Goal: Information Seeking & Learning: Find contact information

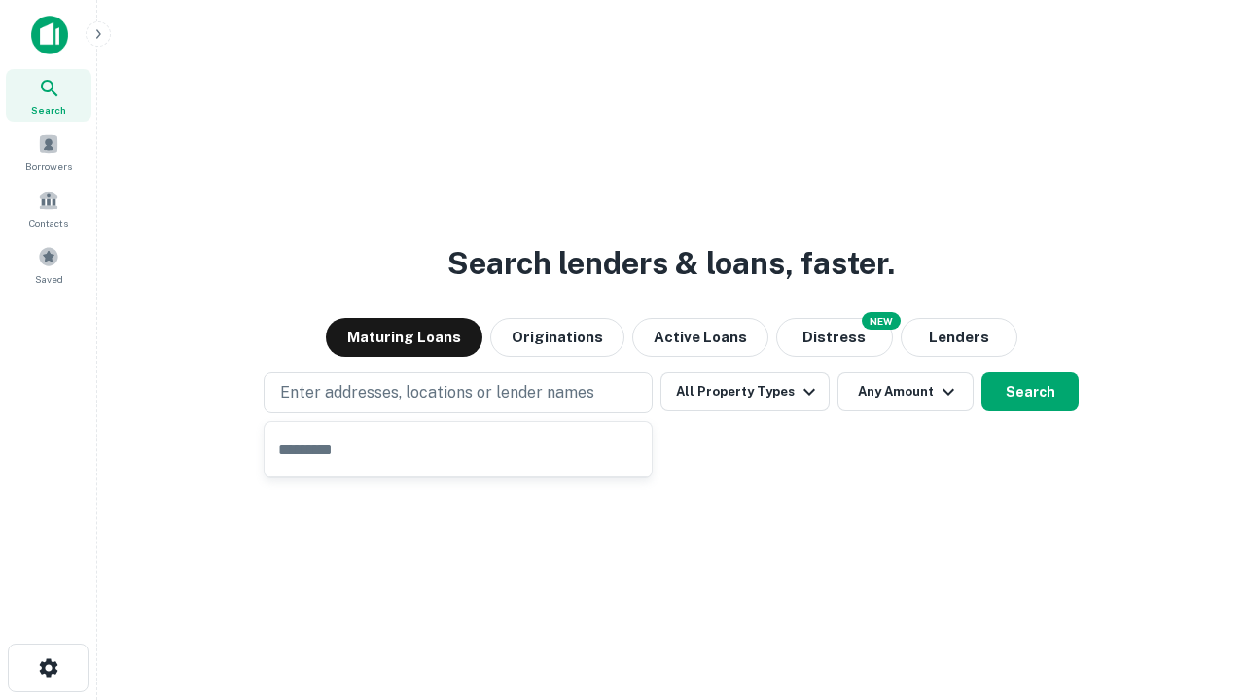
type input "**********"
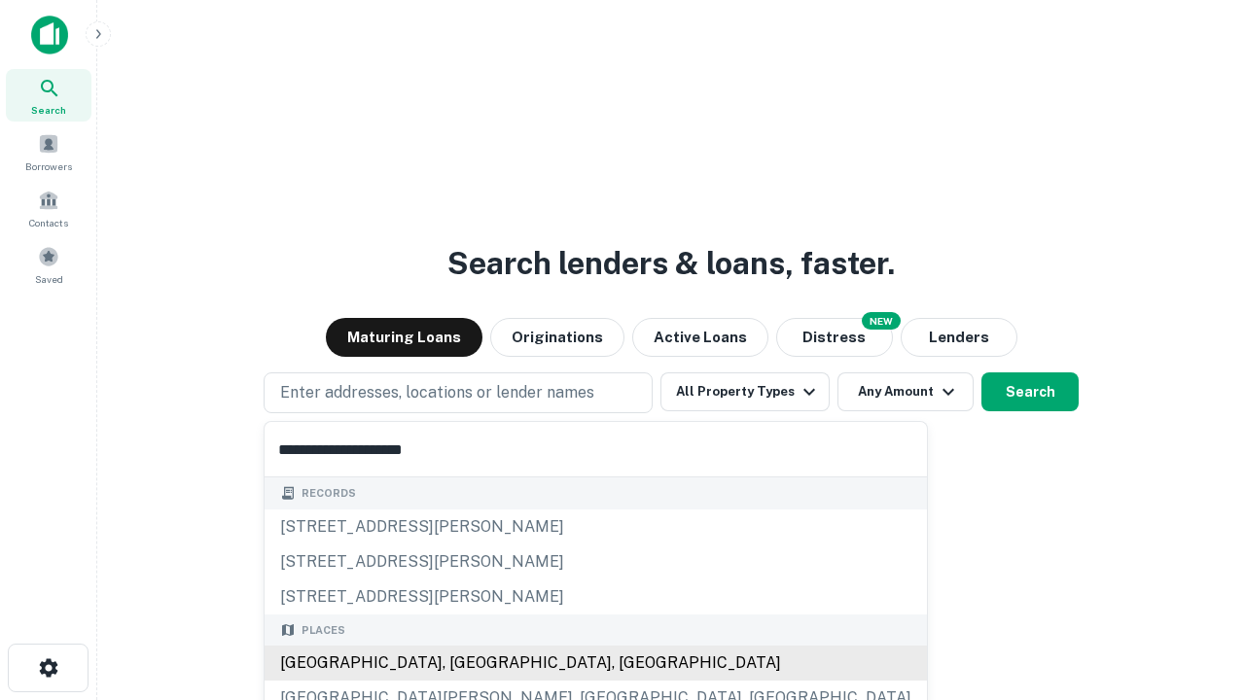
click at [465, 663] on div "[GEOGRAPHIC_DATA], [GEOGRAPHIC_DATA], [GEOGRAPHIC_DATA]" at bounding box center [596, 663] width 662 height 35
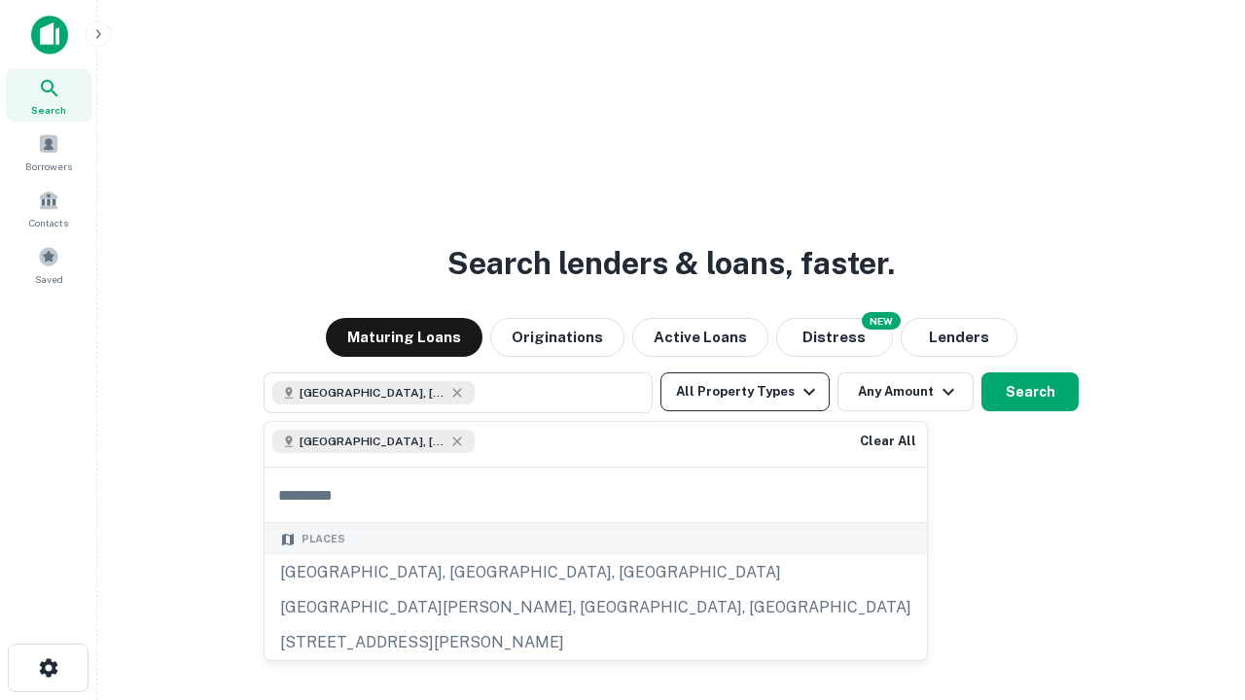
click at [745, 392] on button "All Property Types" at bounding box center [744, 392] width 169 height 39
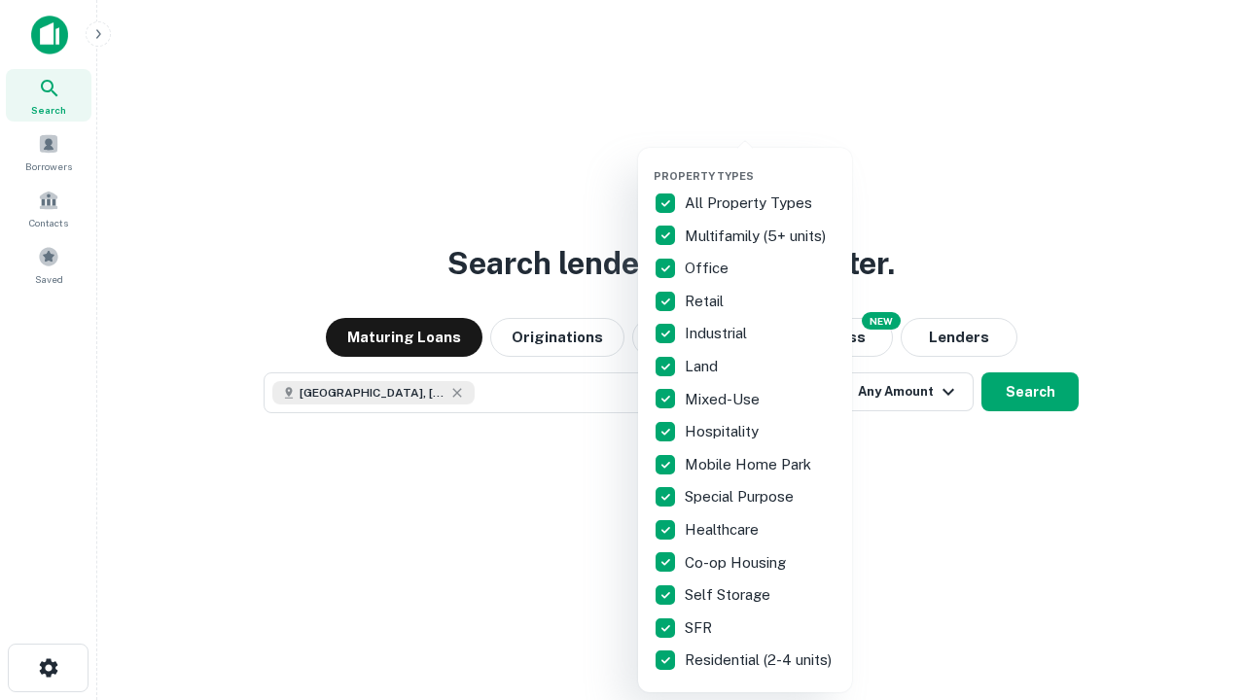
click at [761, 163] on button "button" at bounding box center [761, 163] width 214 height 1
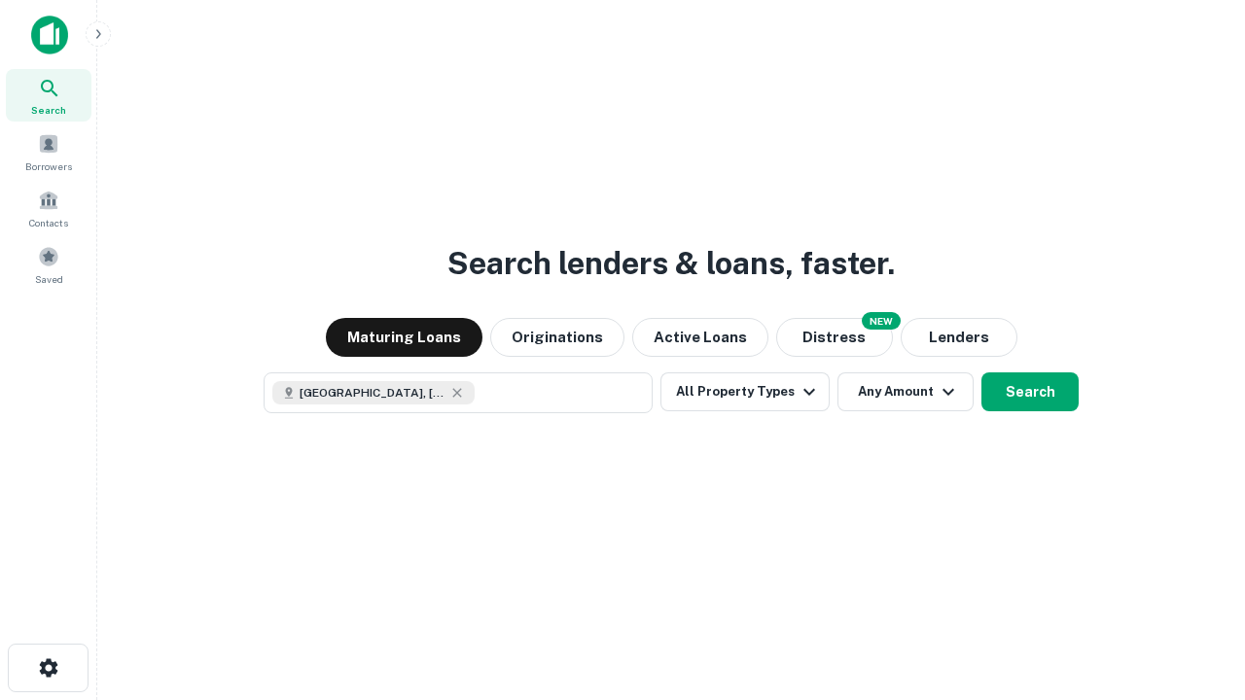
scroll to position [31, 0]
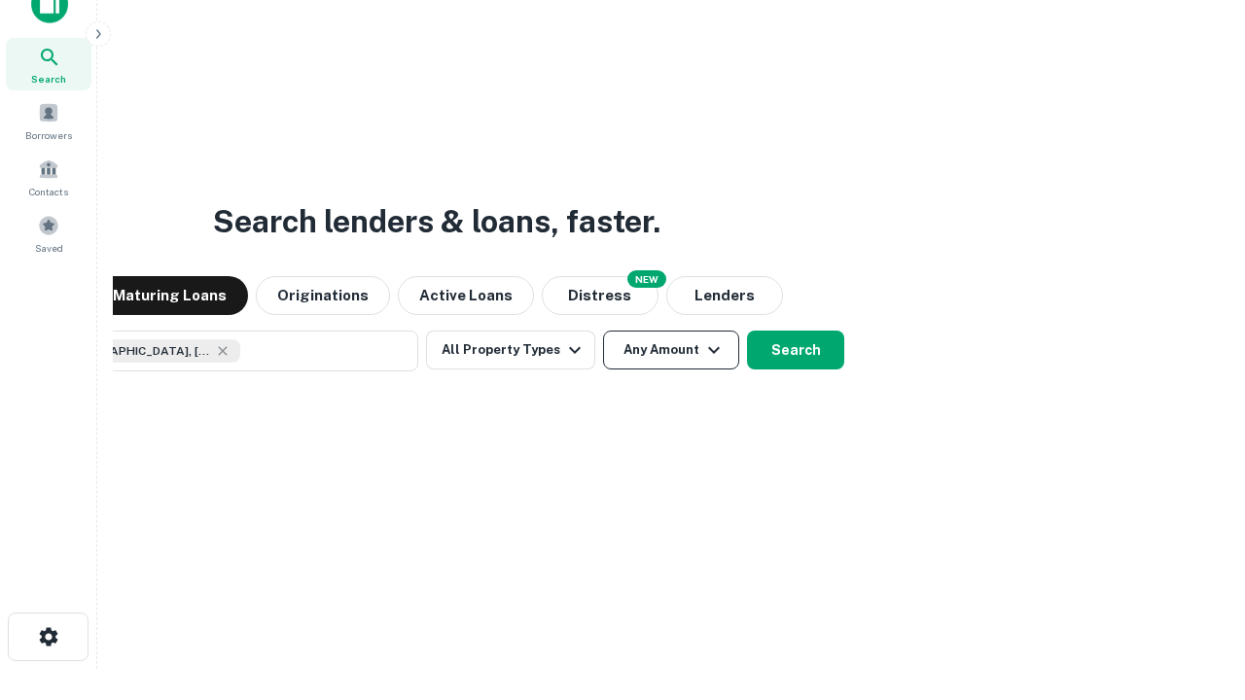
click at [603, 331] on button "Any Amount" at bounding box center [671, 350] width 136 height 39
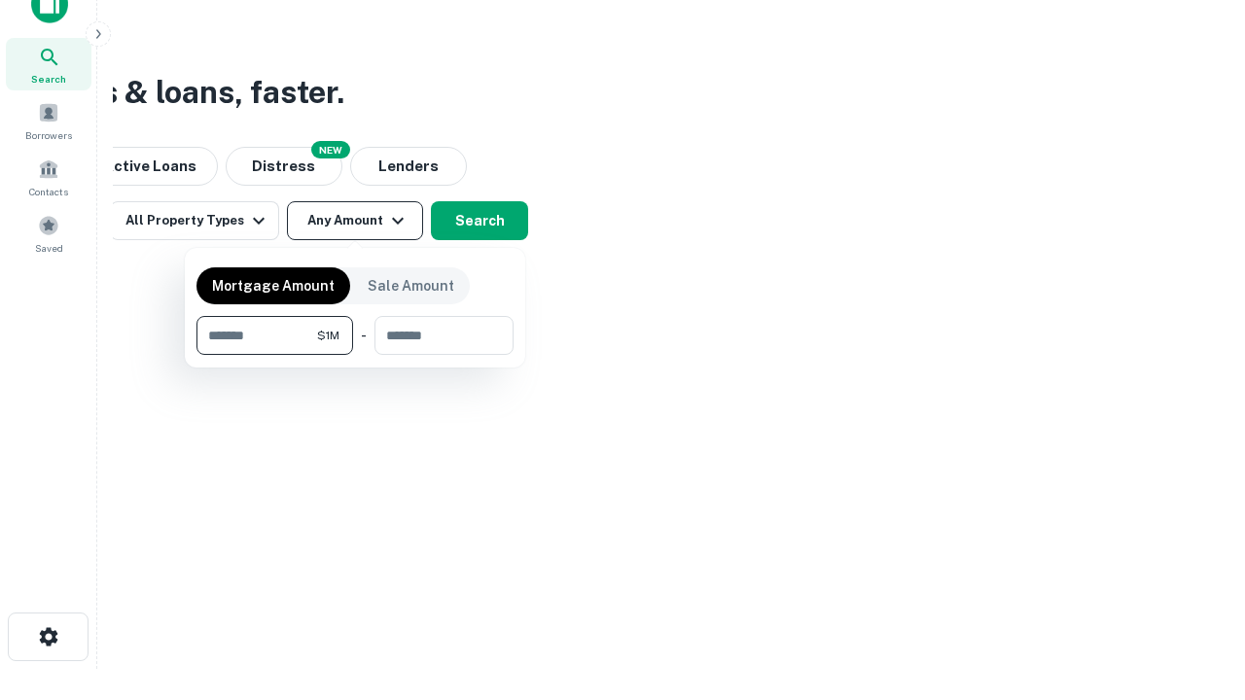
type input "*******"
click at [355, 355] on button "button" at bounding box center [354, 355] width 317 height 1
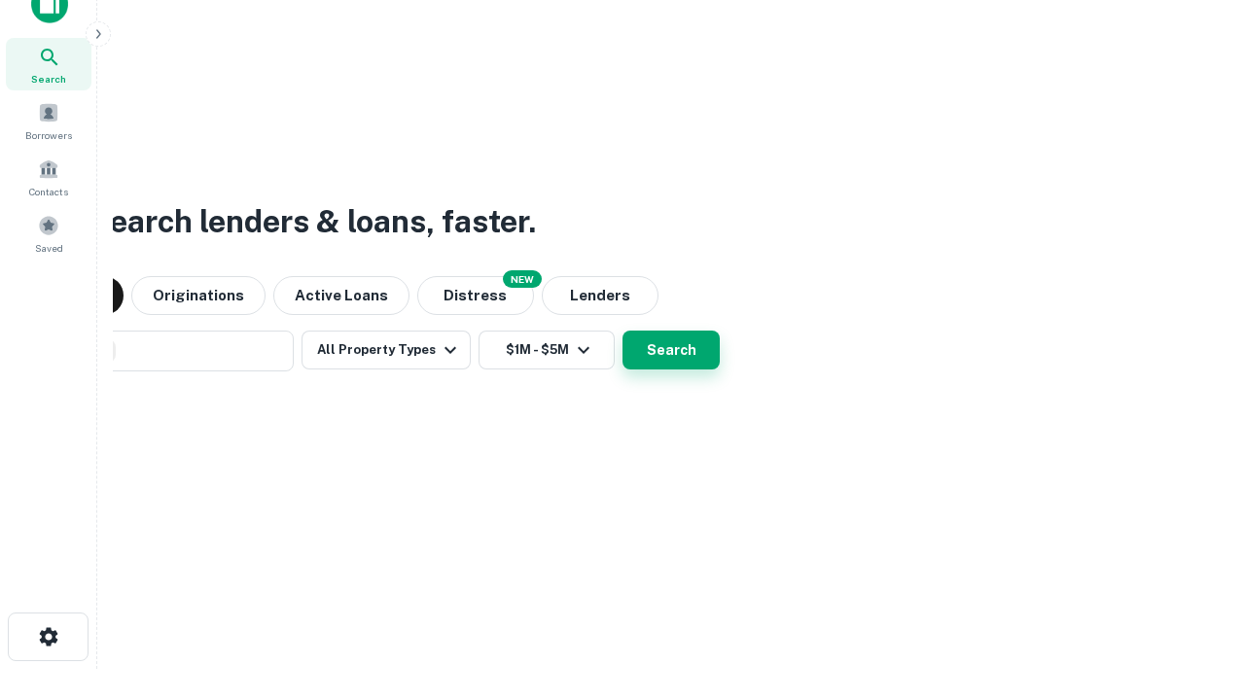
click at [623, 331] on button "Search" at bounding box center [671, 350] width 97 height 39
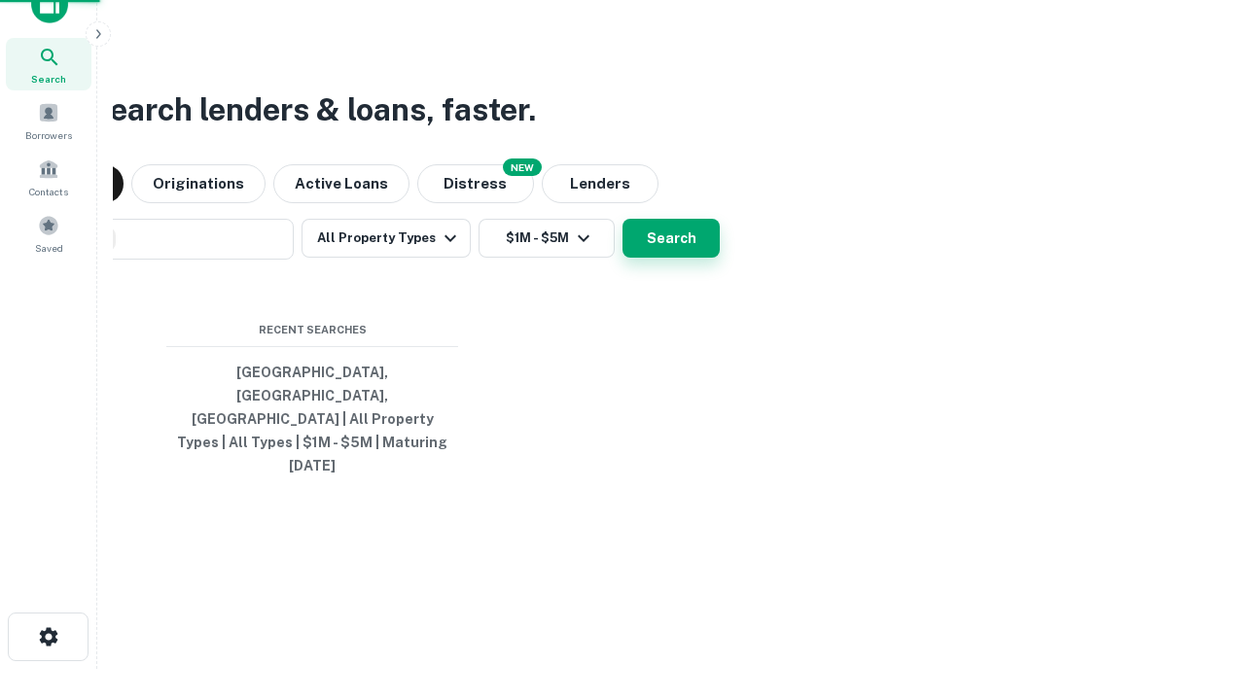
scroll to position [52, 551]
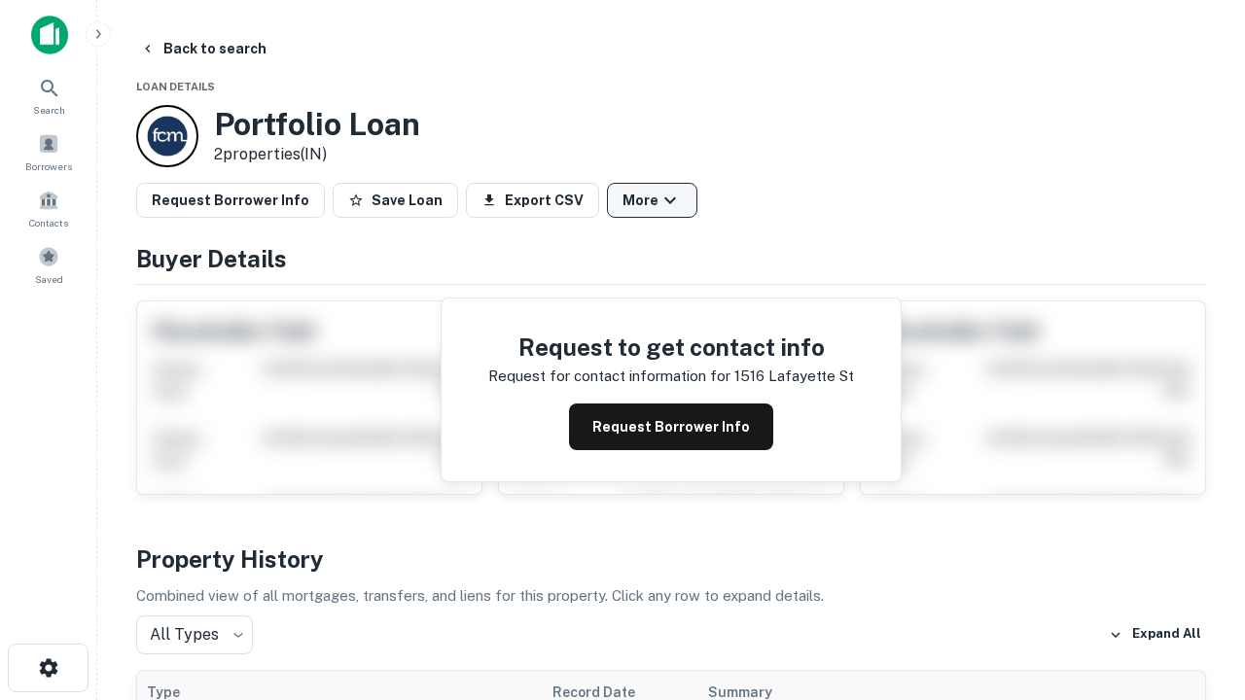
click at [652, 200] on button "More" at bounding box center [652, 200] width 90 height 35
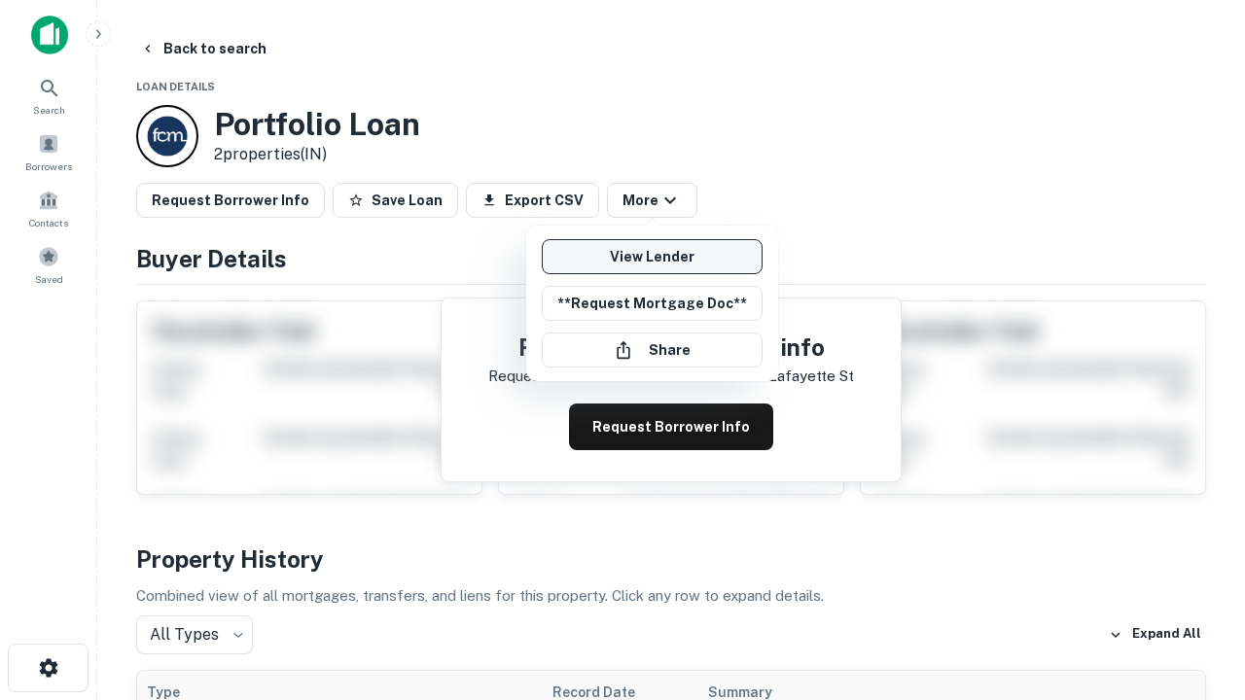
click at [652, 257] on link "View Lender" at bounding box center [652, 256] width 221 height 35
